Goal: Task Accomplishment & Management: Complete application form

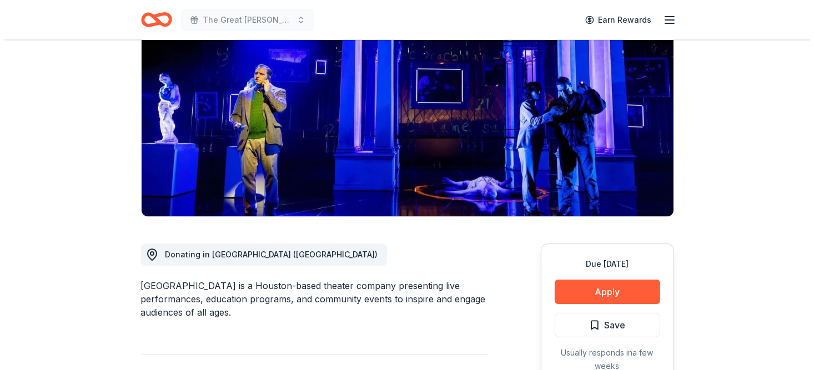
scroll to position [167, 0]
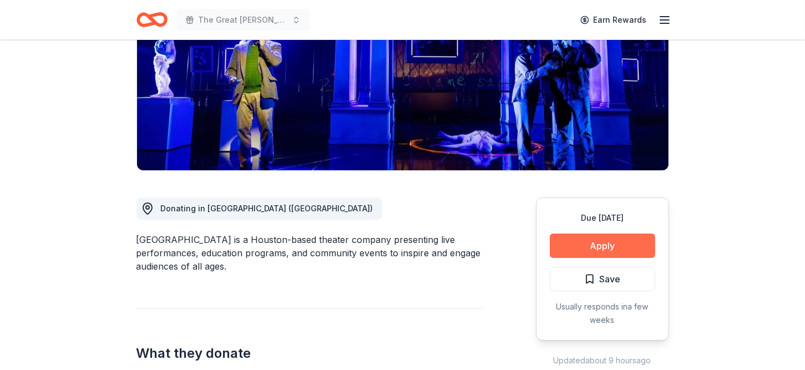
click at [595, 248] on button "Apply" at bounding box center [602, 246] width 105 height 24
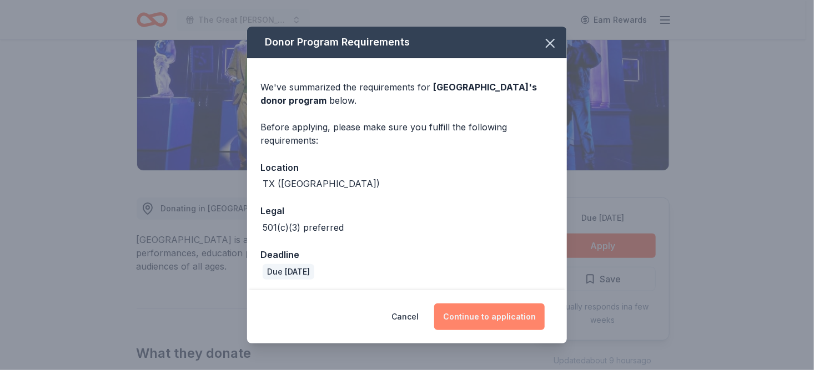
click at [503, 319] on button "Continue to application" at bounding box center [489, 317] width 110 height 27
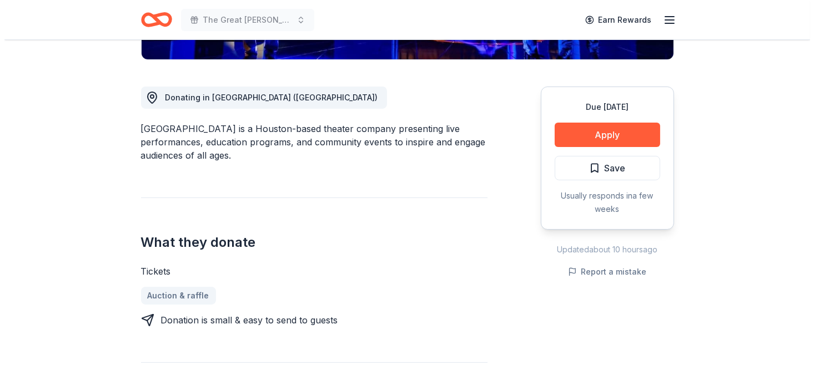
scroll to position [222, 0]
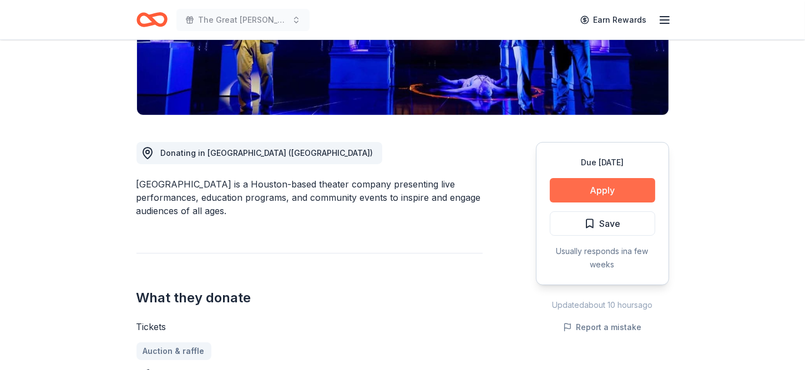
click at [582, 192] on button "Apply" at bounding box center [602, 190] width 105 height 24
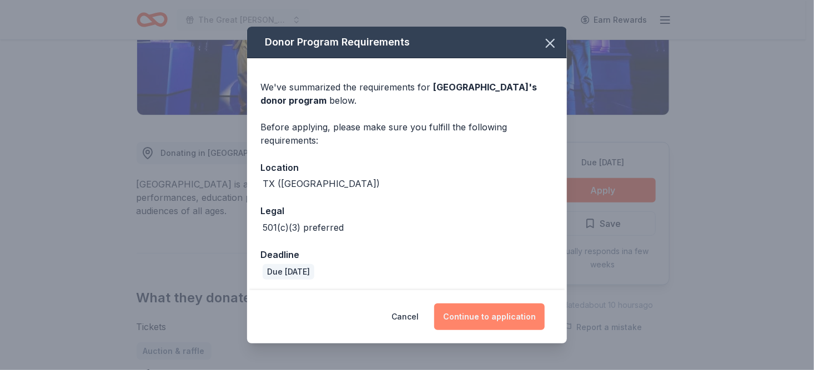
click at [475, 314] on button "Continue to application" at bounding box center [489, 317] width 110 height 27
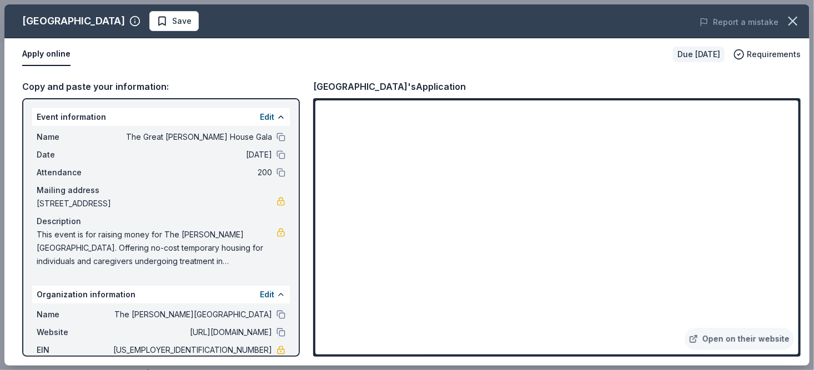
click at [193, 82] on div "Copy and paste your information:" at bounding box center [161, 86] width 278 height 14
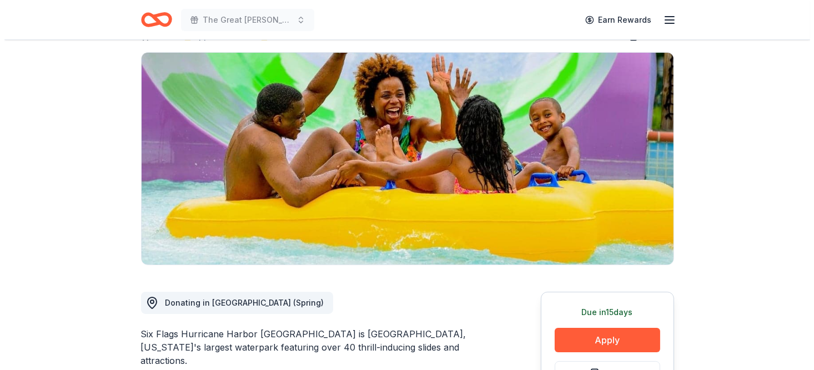
scroll to position [222, 0]
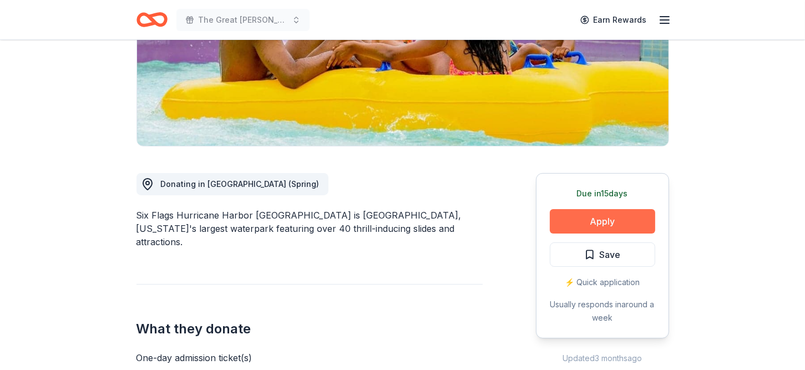
click at [595, 209] on button "Apply" at bounding box center [602, 221] width 105 height 24
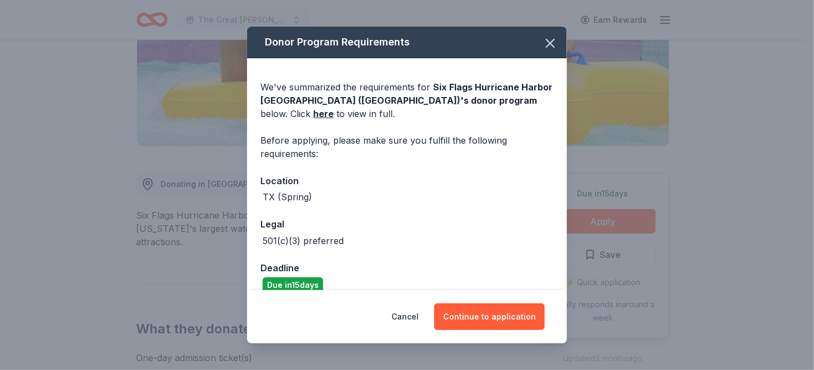
scroll to position [59, 0]
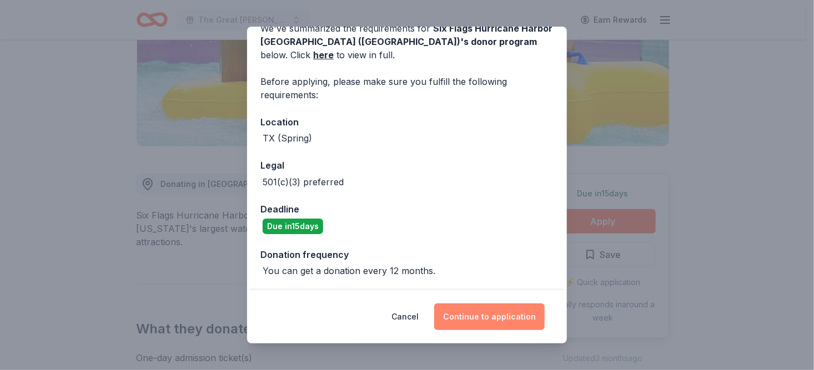
drag, startPoint x: 470, startPoint y: 327, endPoint x: 460, endPoint y: 319, distance: 12.6
click at [460, 319] on button "Continue to application" at bounding box center [489, 317] width 110 height 27
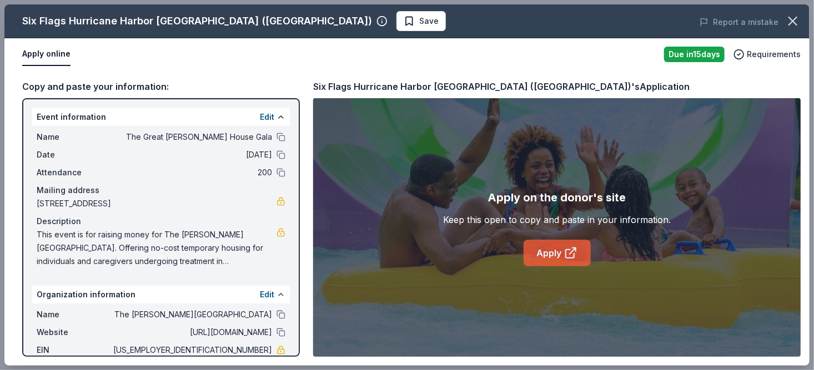
click at [545, 254] on link "Apply" at bounding box center [556, 253] width 67 height 27
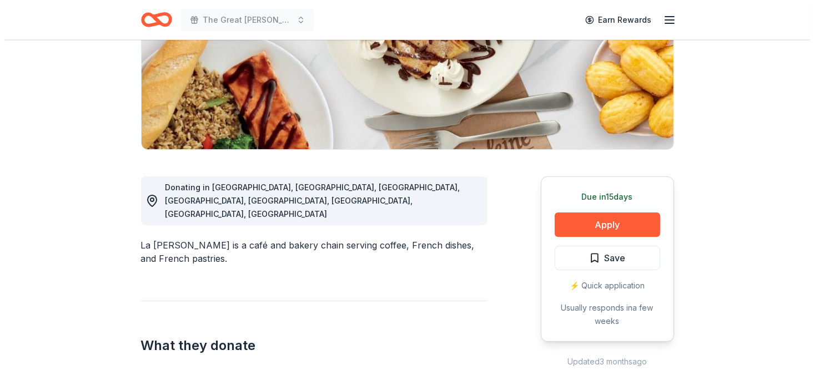
scroll to position [222, 0]
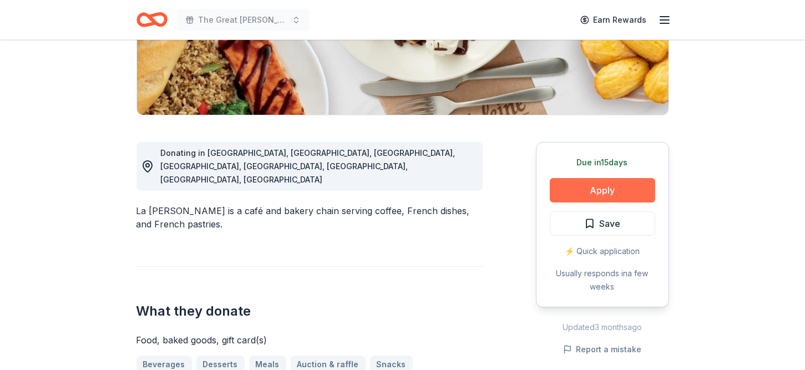
click at [598, 187] on button "Apply" at bounding box center [602, 190] width 105 height 24
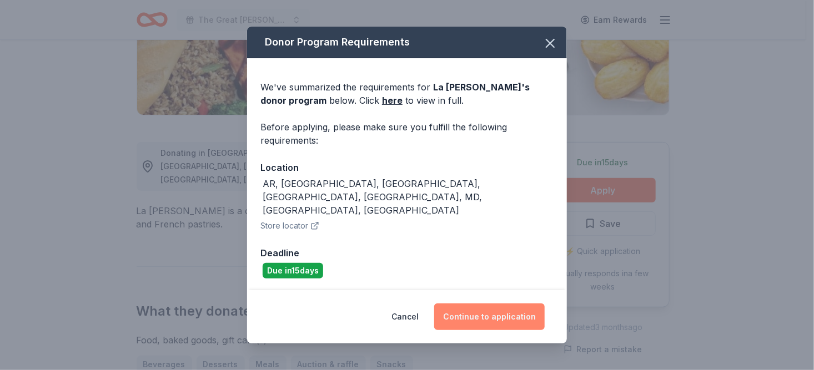
click at [496, 304] on button "Continue to application" at bounding box center [489, 317] width 110 height 27
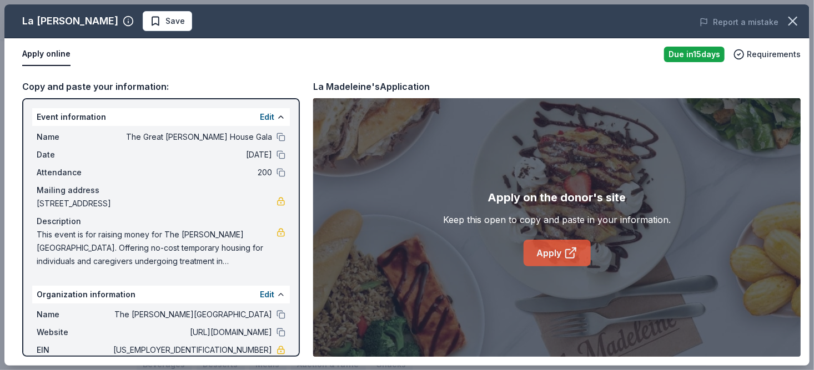
click at [547, 251] on link "Apply" at bounding box center [556, 253] width 67 height 27
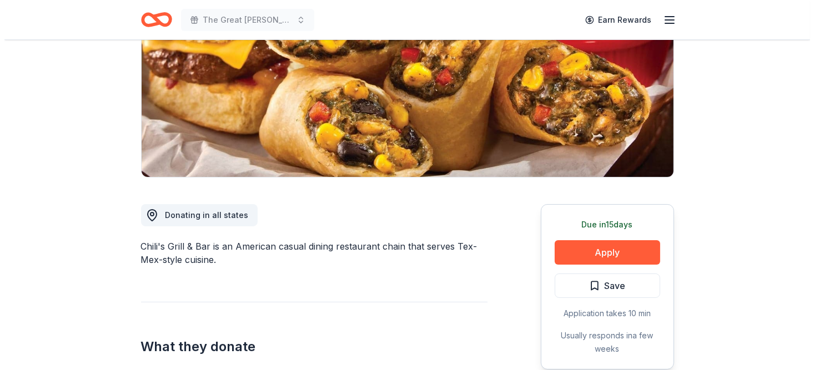
scroll to position [167, 0]
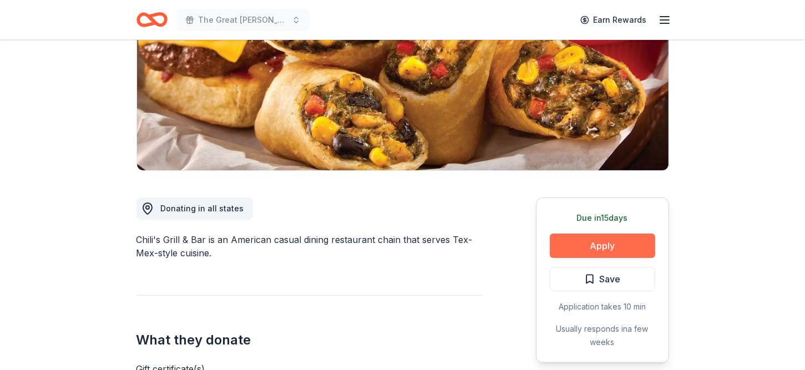
click at [588, 245] on button "Apply" at bounding box center [602, 246] width 105 height 24
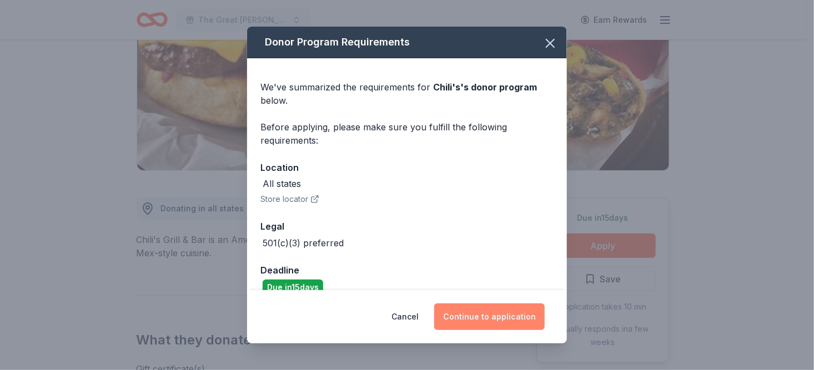
click at [496, 315] on button "Continue to application" at bounding box center [489, 317] width 110 height 27
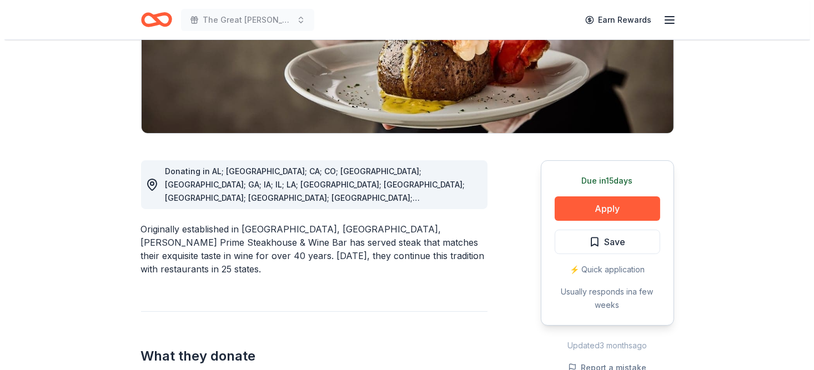
scroll to position [222, 0]
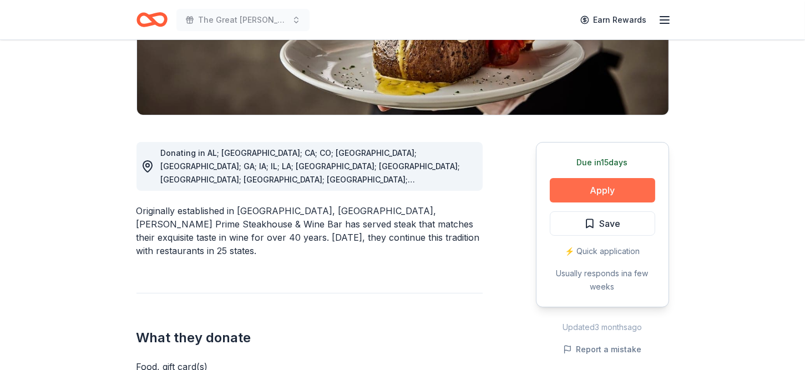
click at [626, 188] on button "Apply" at bounding box center [602, 190] width 105 height 24
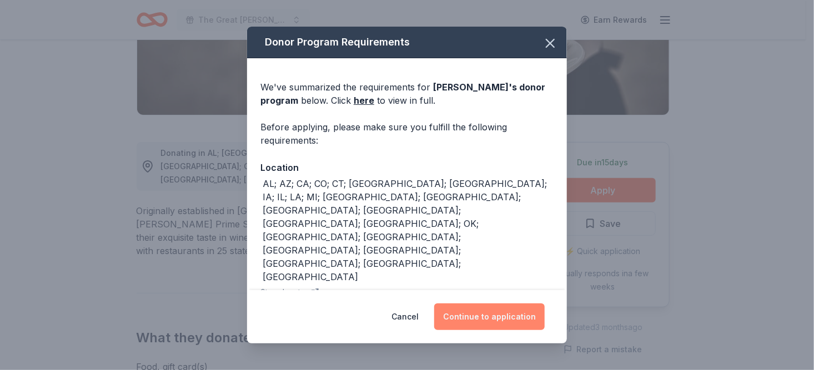
click at [516, 316] on button "Continue to application" at bounding box center [489, 317] width 110 height 27
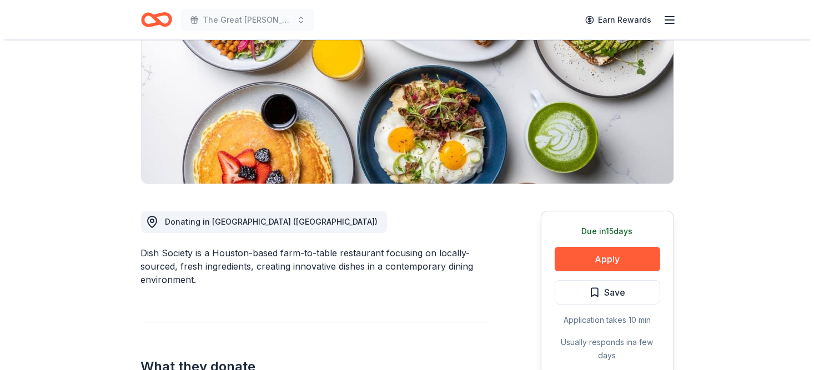
scroll to position [167, 0]
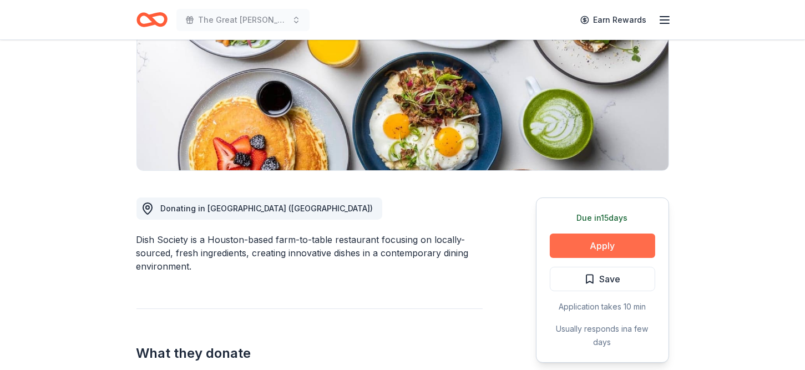
click at [591, 243] on button "Apply" at bounding box center [602, 246] width 105 height 24
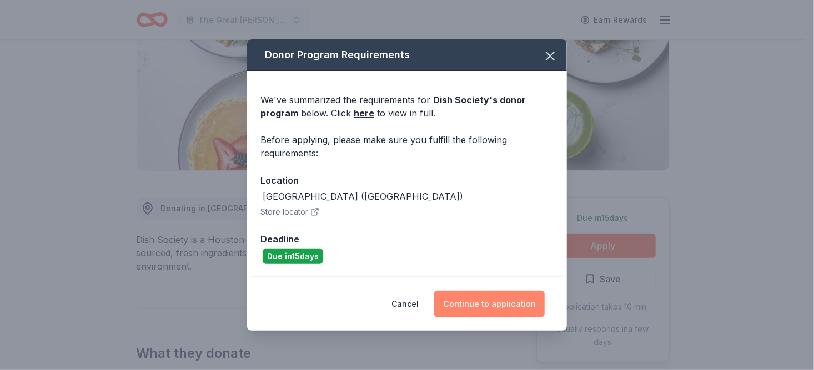
click at [496, 303] on button "Continue to application" at bounding box center [489, 304] width 110 height 27
